Goal: Find specific page/section: Find specific page/section

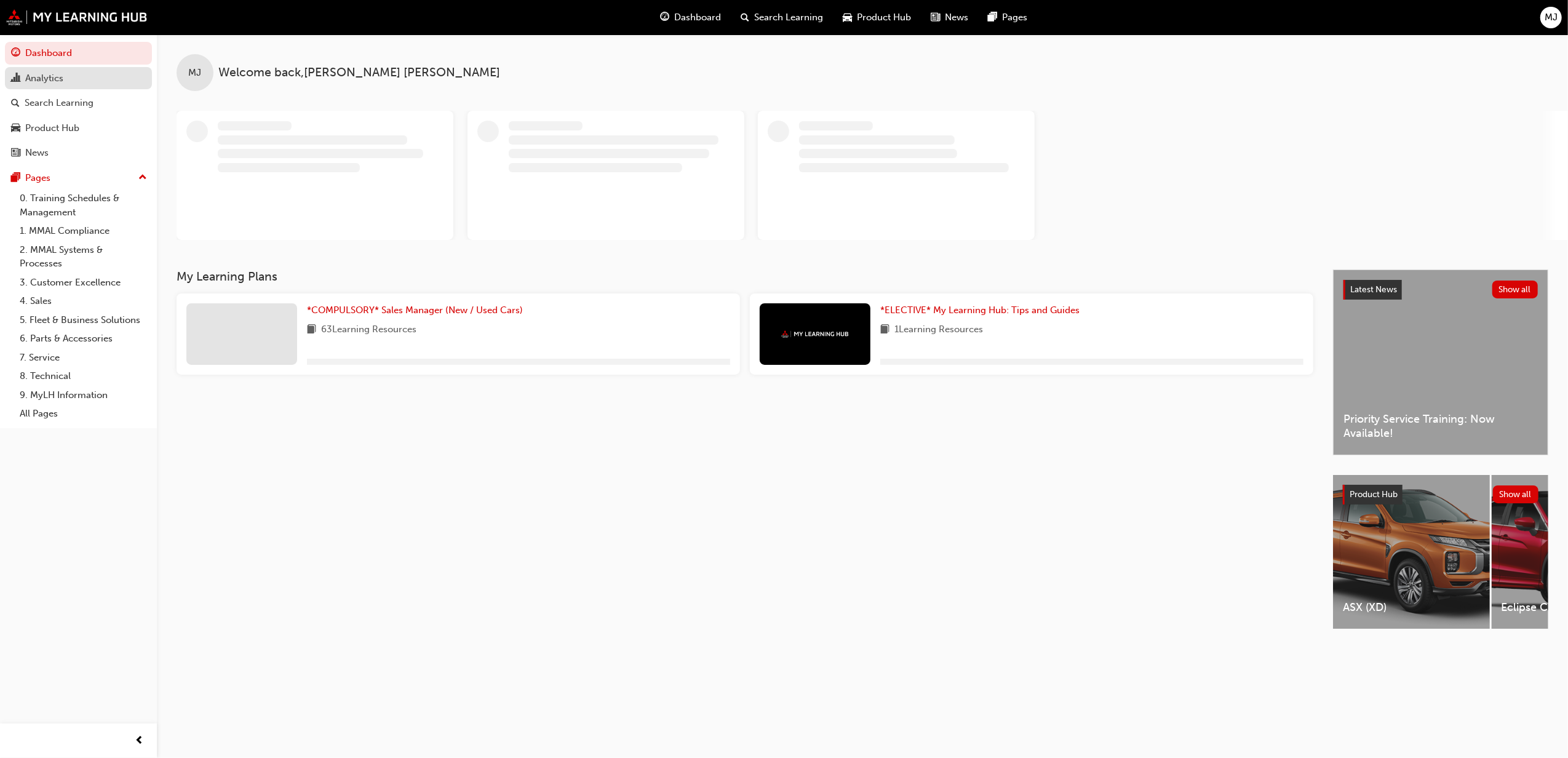
click at [72, 84] on div "Analytics" at bounding box center [78, 78] width 135 height 16
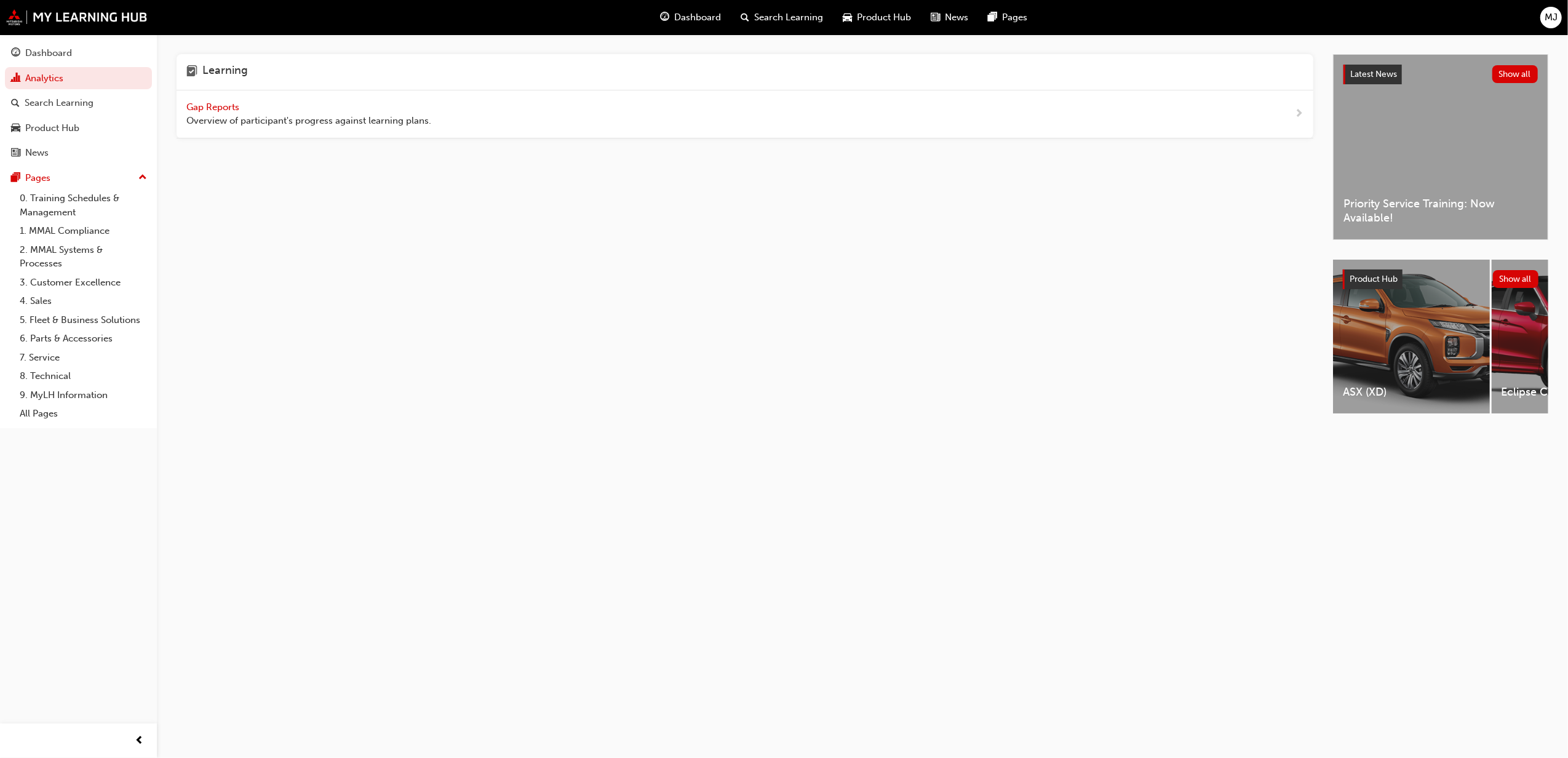
click at [227, 103] on span "Gap Reports" at bounding box center [213, 107] width 55 height 11
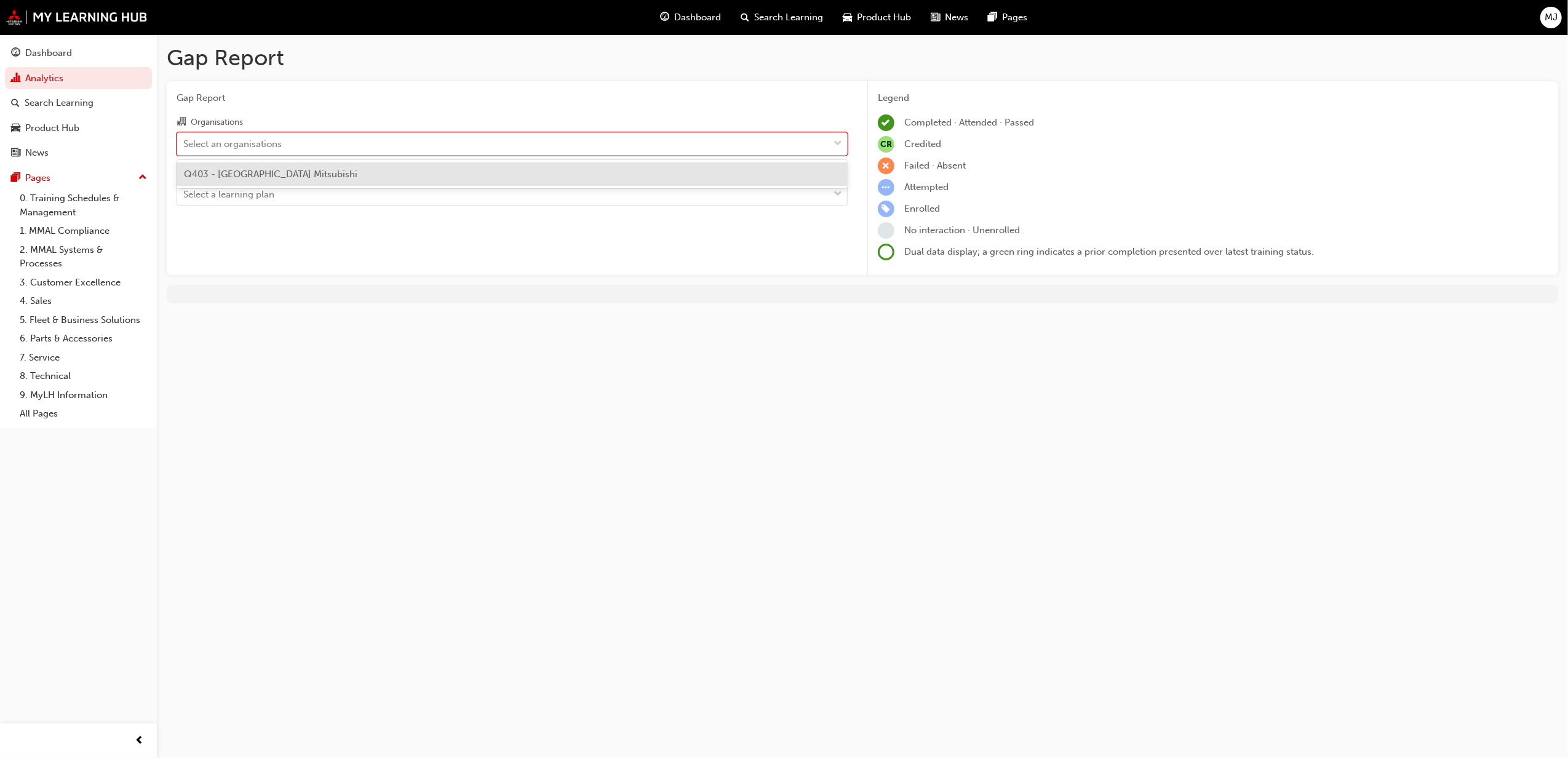
click at [364, 136] on div "Select an organisations" at bounding box center [502, 144] width 651 height 22
click at [185, 137] on input "Organisations option Q403 - [GEOGRAPHIC_DATA] Mitsubishi focused, 1 of 1. 1 res…" at bounding box center [184, 142] width 1 height 11
click at [348, 166] on div "Q403 - [GEOGRAPHIC_DATA] Mitsubishi" at bounding box center [511, 174] width 671 height 24
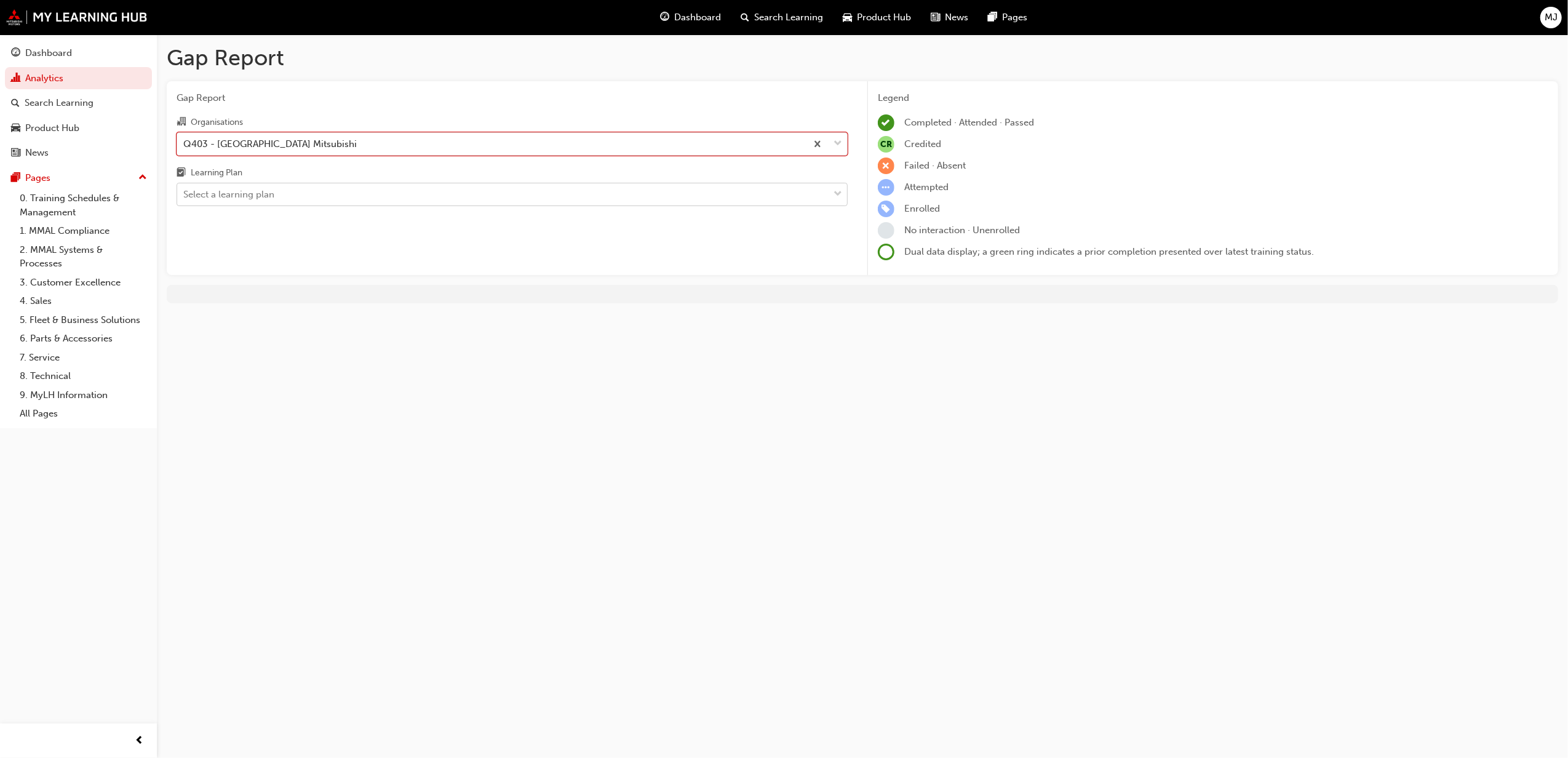
click at [332, 187] on div "Select a learning plan" at bounding box center [502, 194] width 651 height 22
click at [185, 189] on input "Learning Plan Select a learning plan" at bounding box center [184, 194] width 1 height 11
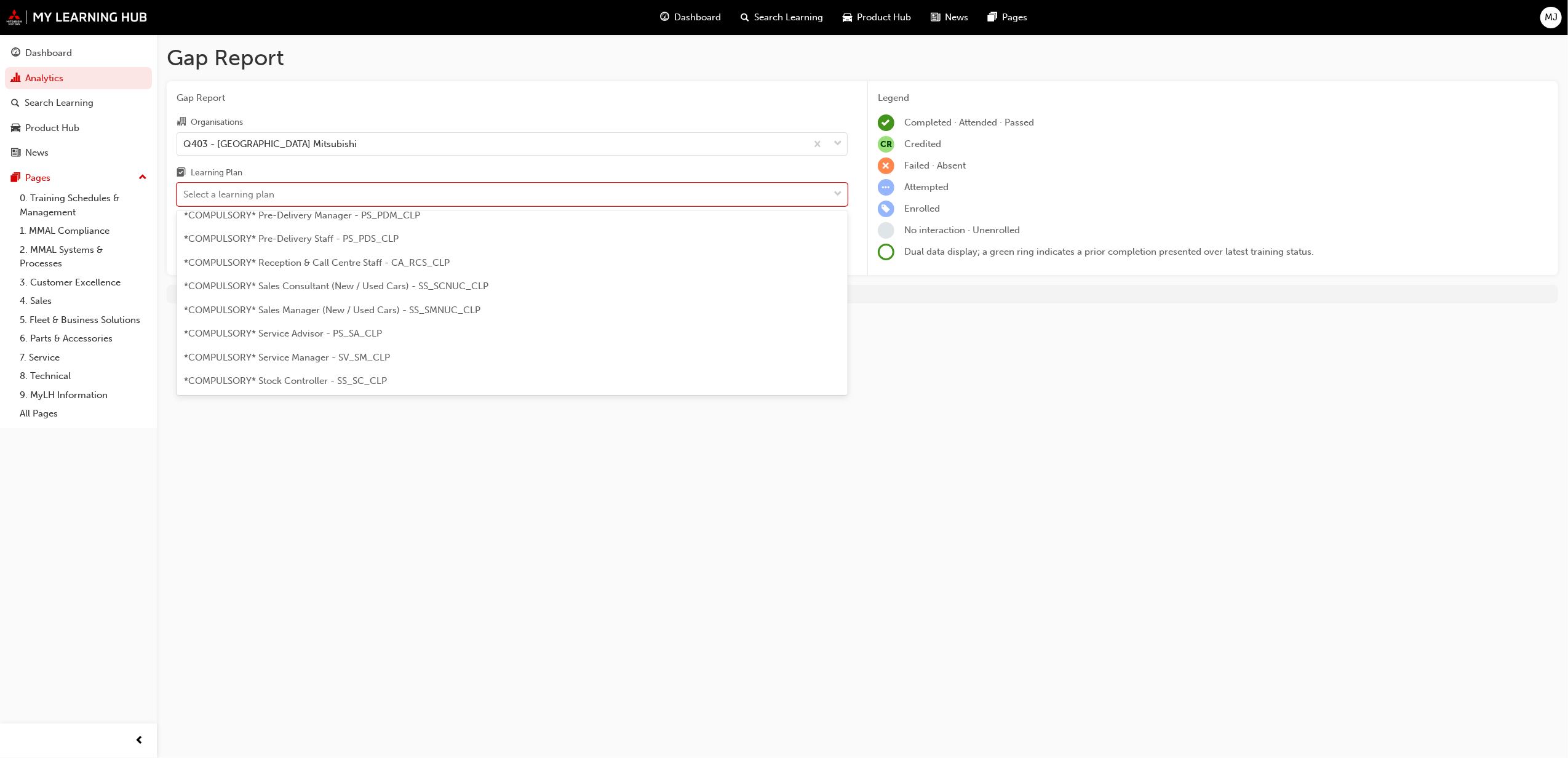
scroll to position [328, 0]
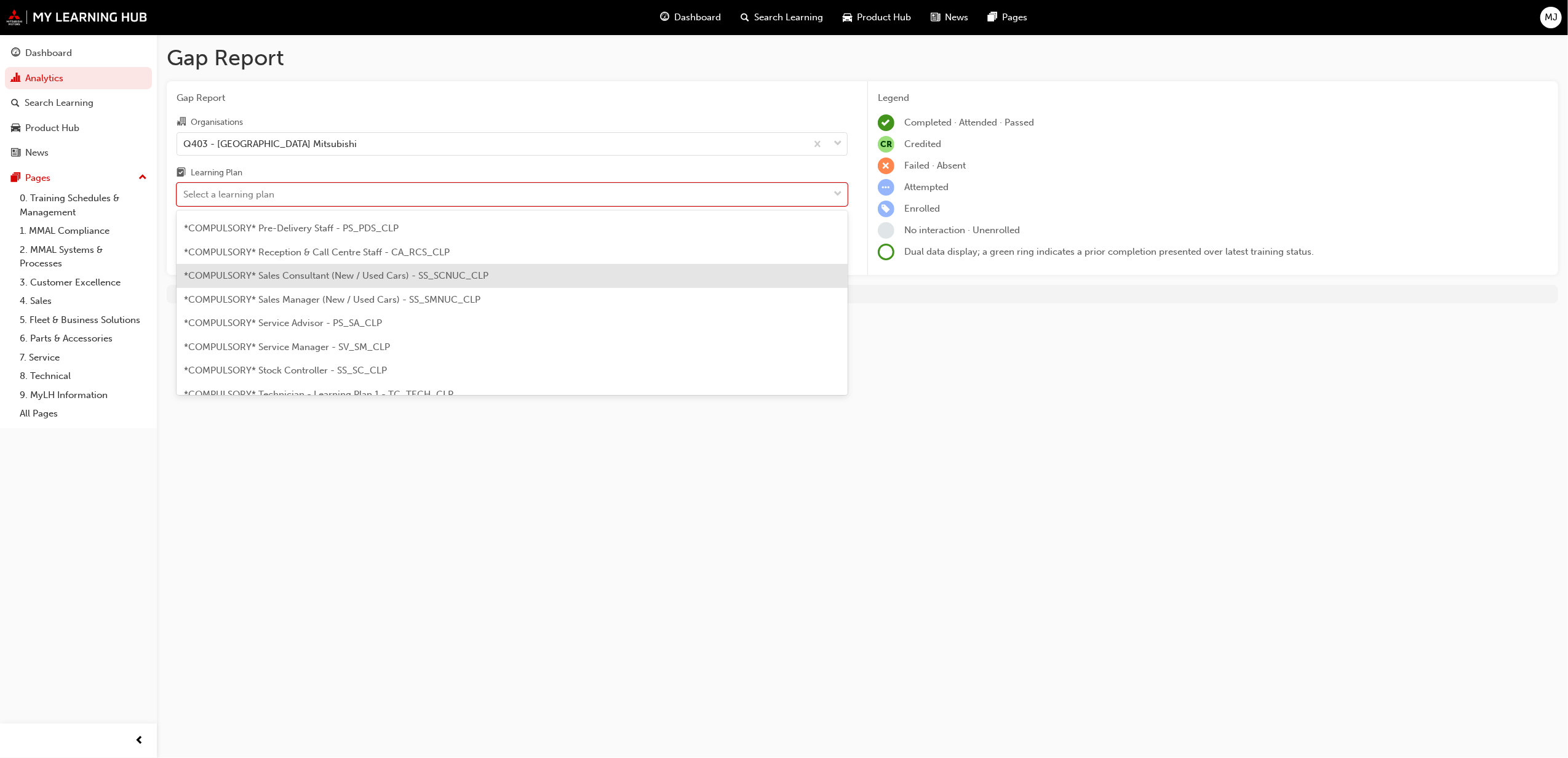
click at [452, 279] on span "*COMPULSORY* Sales Consultant (New / Used Cars) - SS_SCNUC_CLP" at bounding box center [336, 275] width 304 height 11
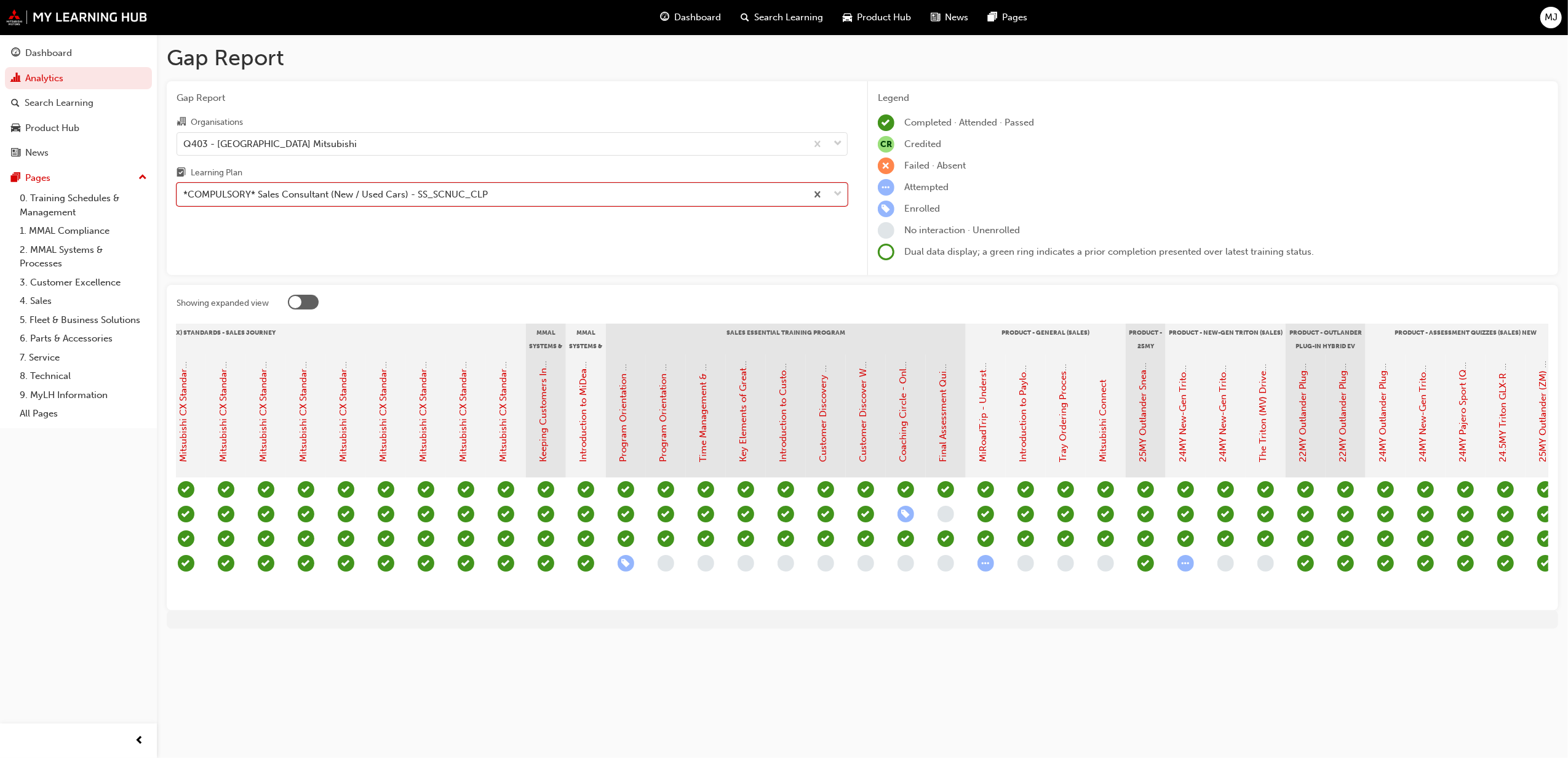
scroll to position [0, 827]
